Goal: Entertainment & Leisure: Browse casually

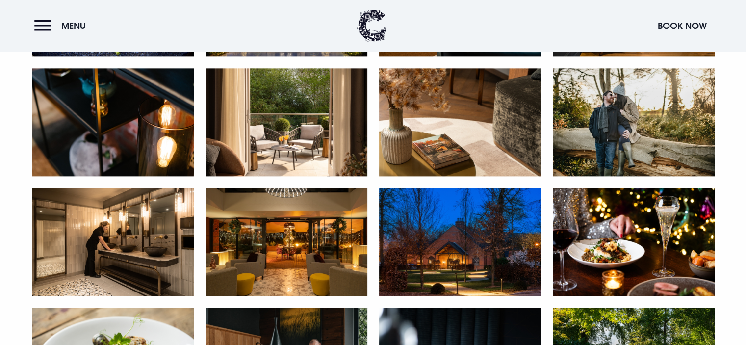
scroll to position [1275, 0]
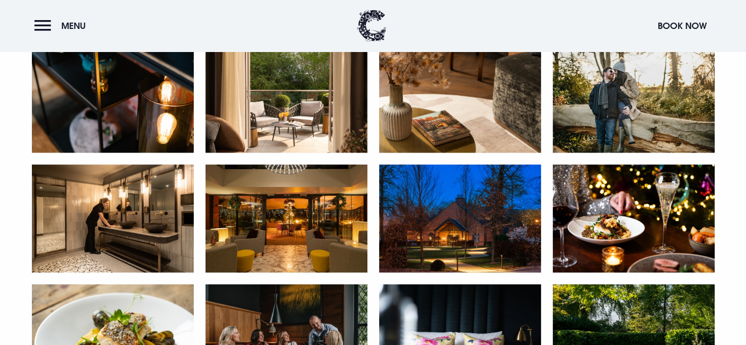
click at [284, 205] on img at bounding box center [286, 218] width 162 height 108
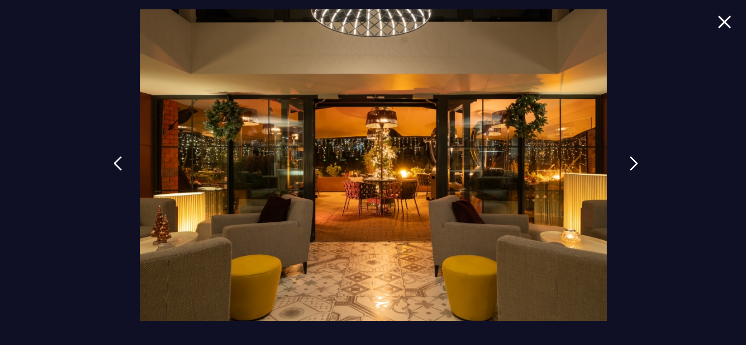
click at [630, 161] on img at bounding box center [633, 163] width 9 height 15
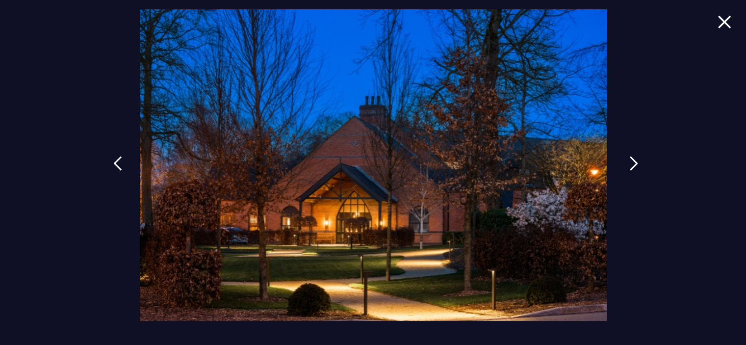
click at [632, 160] on img at bounding box center [633, 163] width 9 height 15
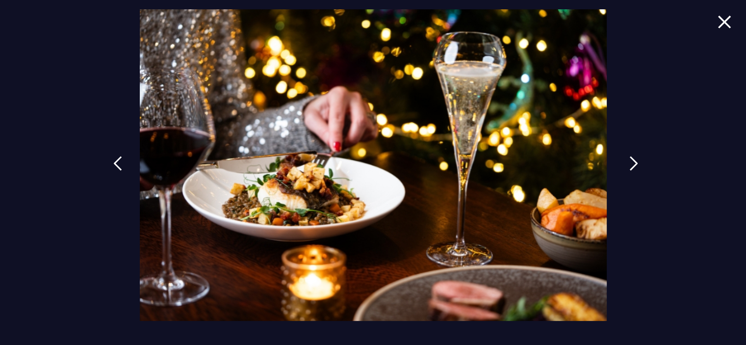
click at [632, 160] on img at bounding box center [633, 163] width 9 height 15
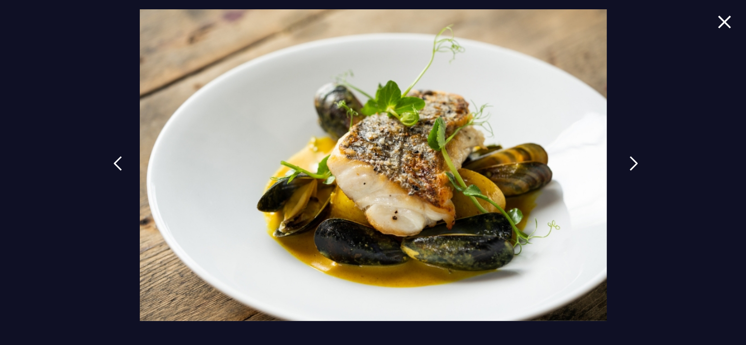
click at [632, 160] on img at bounding box center [633, 163] width 9 height 15
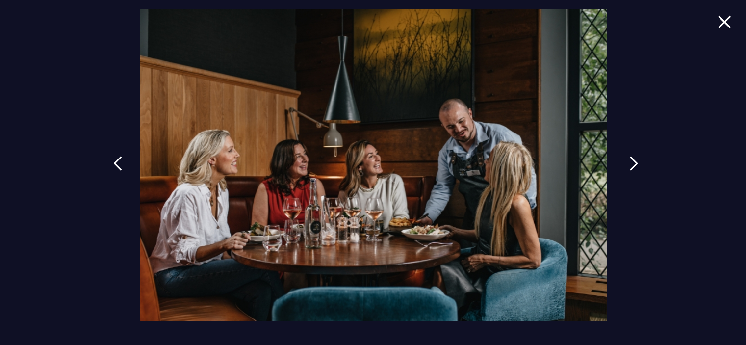
click at [632, 160] on img at bounding box center [633, 163] width 9 height 15
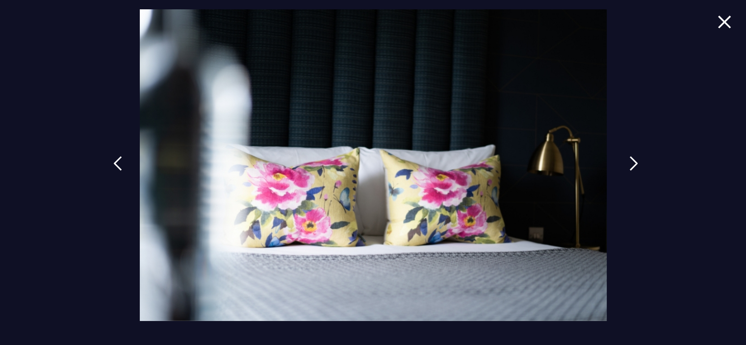
click at [632, 160] on img at bounding box center [633, 163] width 9 height 15
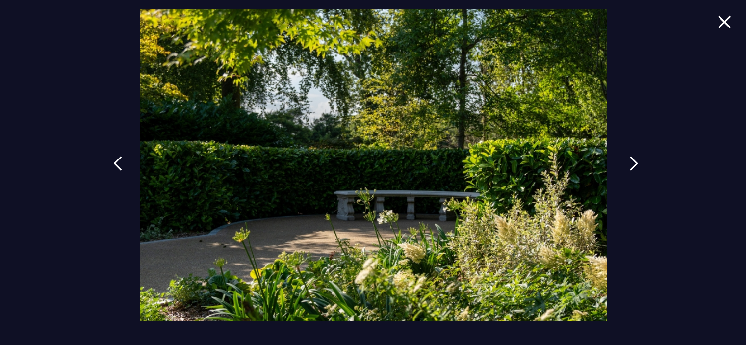
click at [632, 160] on img at bounding box center [633, 163] width 9 height 15
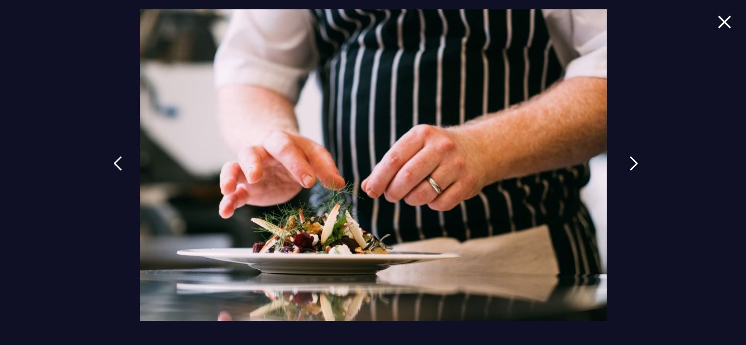
click at [632, 160] on img at bounding box center [633, 163] width 9 height 15
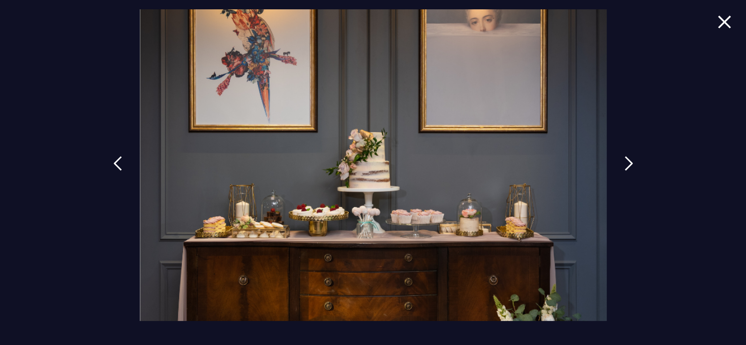
click at [726, 24] on img at bounding box center [724, 21] width 14 height 13
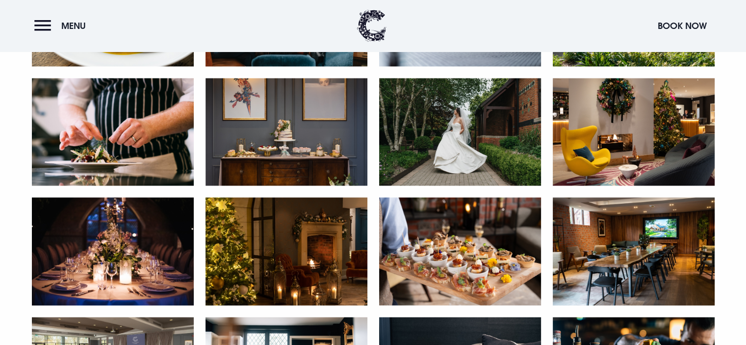
scroll to position [1618, 0]
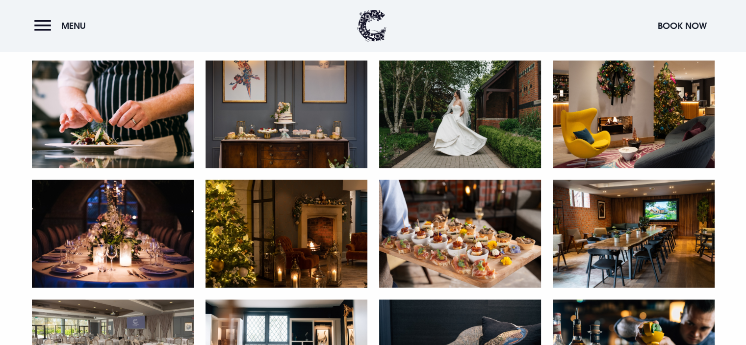
click at [636, 132] on img at bounding box center [634, 114] width 162 height 108
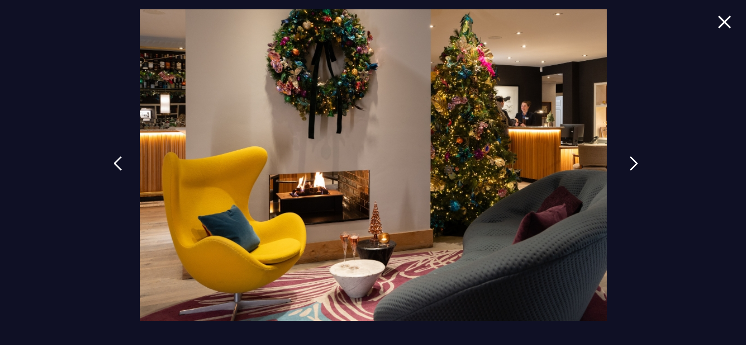
click at [627, 160] on link at bounding box center [633, 170] width 25 height 45
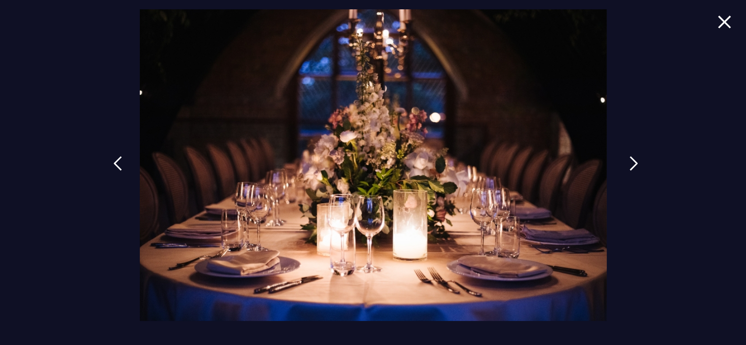
click at [628, 160] on link at bounding box center [633, 170] width 25 height 45
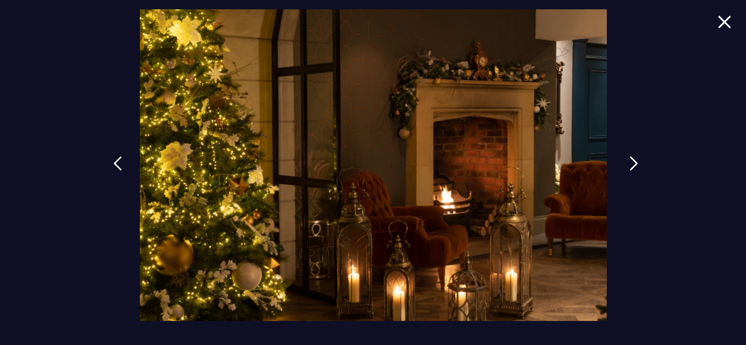
click at [629, 160] on img at bounding box center [633, 163] width 9 height 15
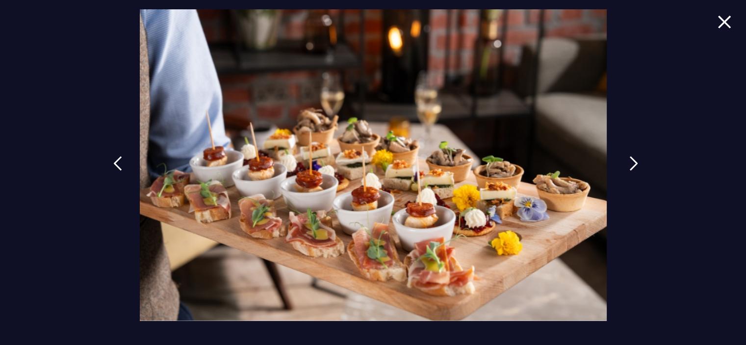
click at [630, 158] on img at bounding box center [633, 163] width 9 height 15
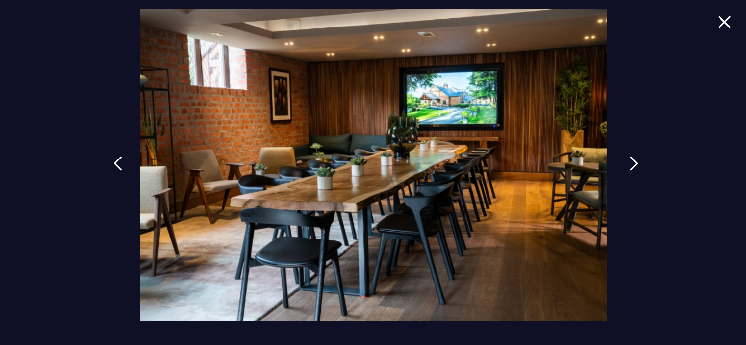
click at [631, 158] on img at bounding box center [633, 163] width 9 height 15
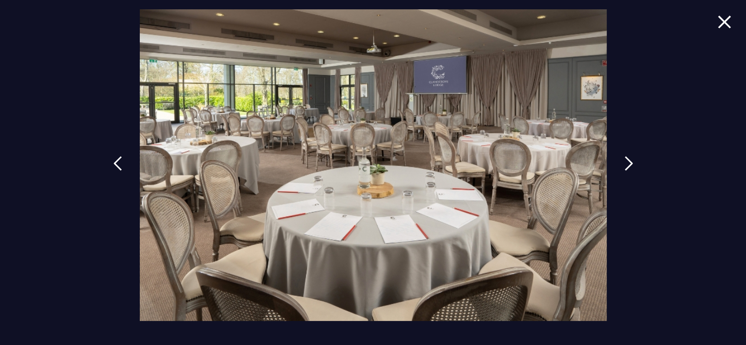
click at [724, 21] on img at bounding box center [724, 21] width 14 height 13
